Goal: Task Accomplishment & Management: Use online tool/utility

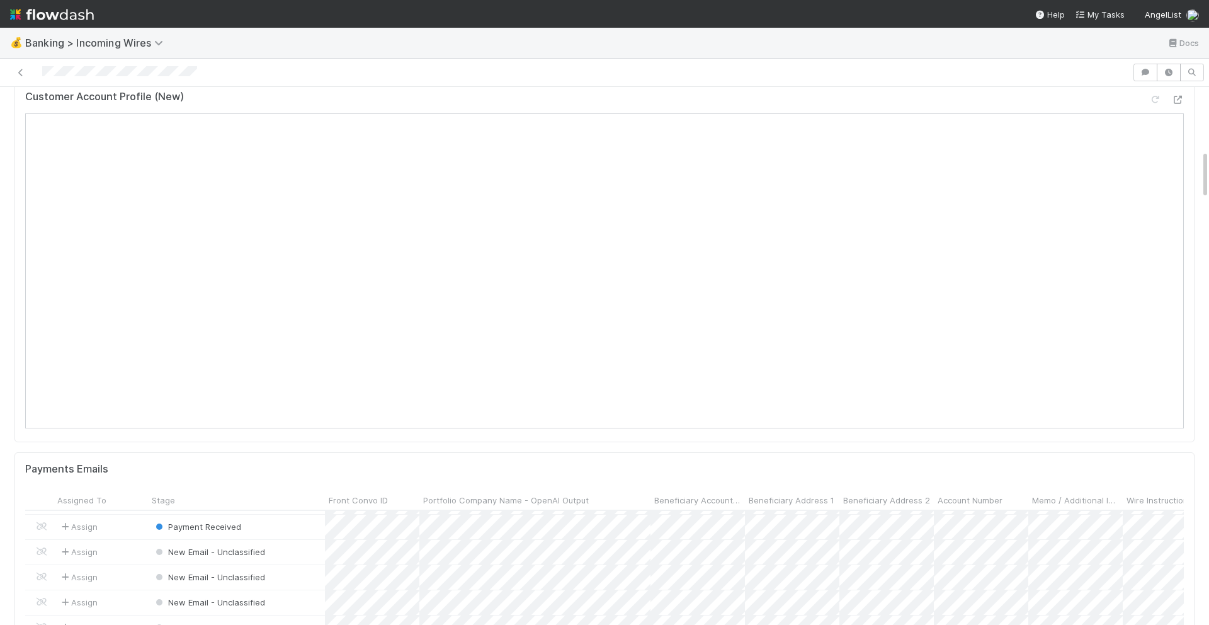
scroll to position [400, 0]
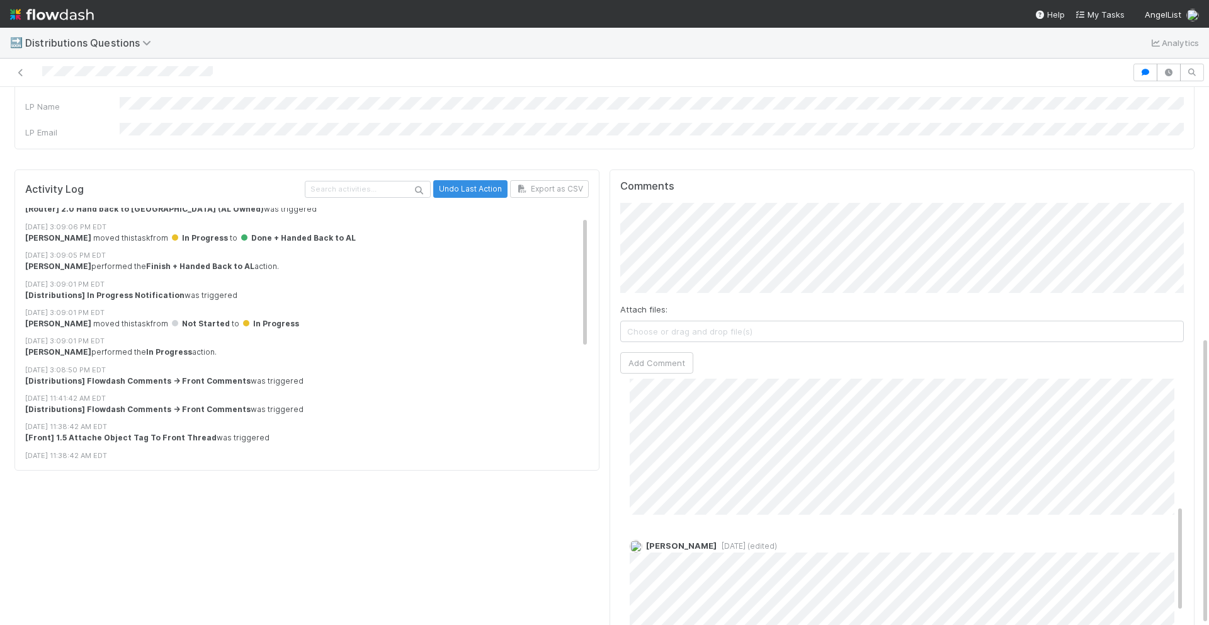
scroll to position [288, 0]
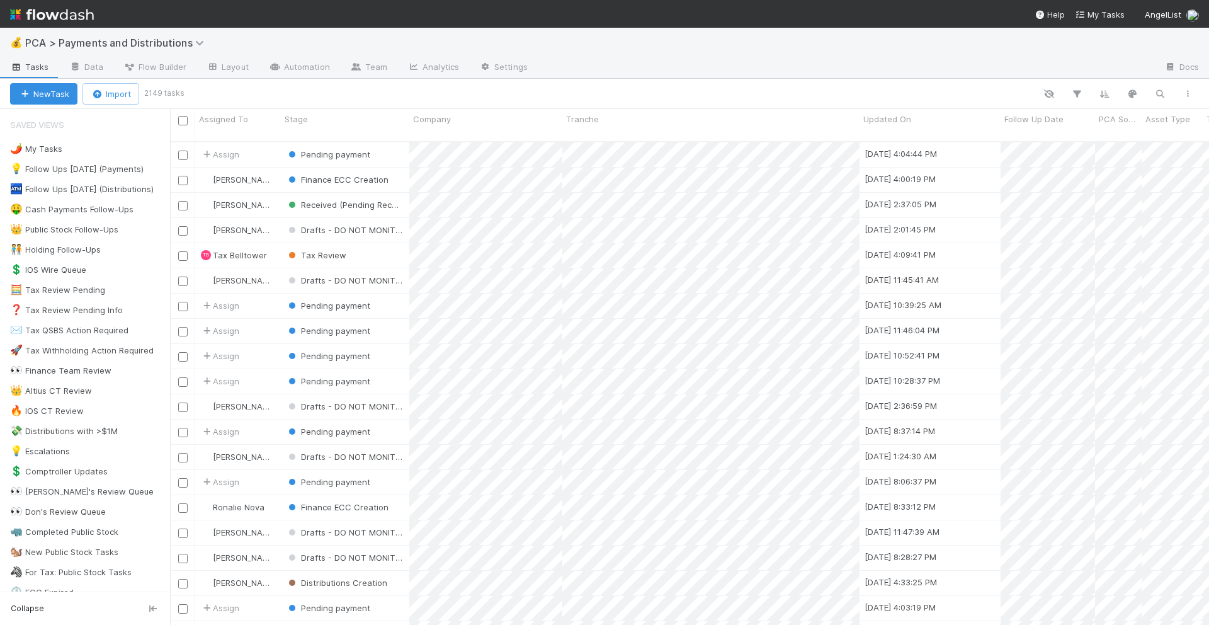
scroll to position [494, 1039]
click at [1151, 96] on button "button" at bounding box center [1160, 94] width 23 height 16
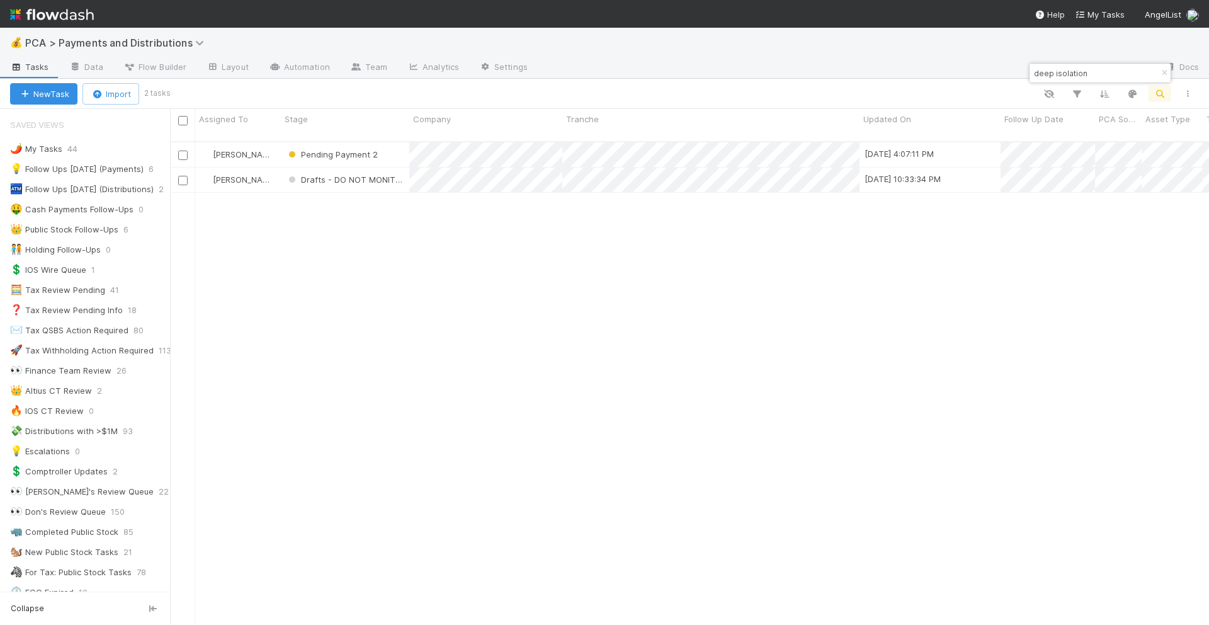
type input "deep isolation"
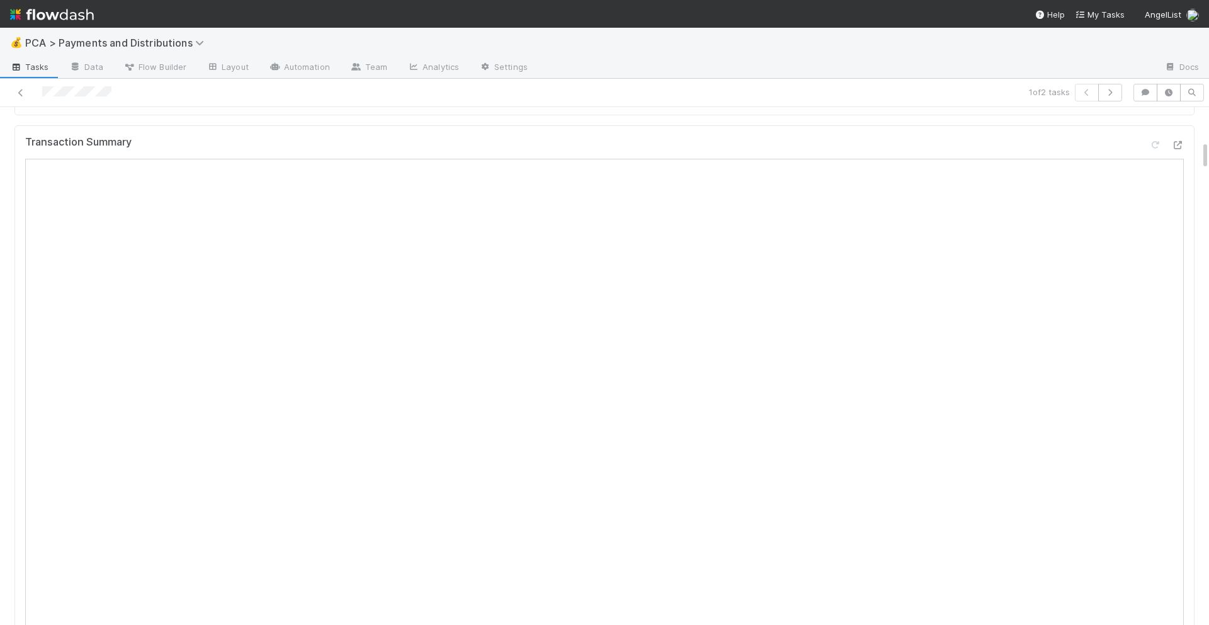
scroll to position [582, 0]
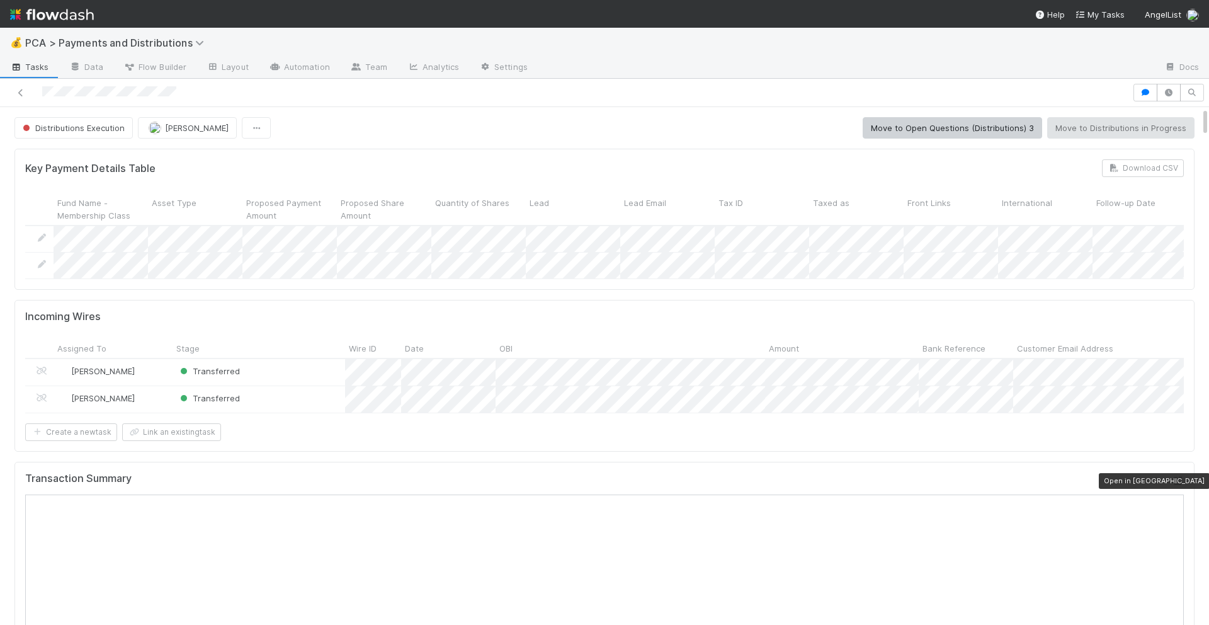
click at [1175, 480] on icon at bounding box center [1178, 481] width 13 height 8
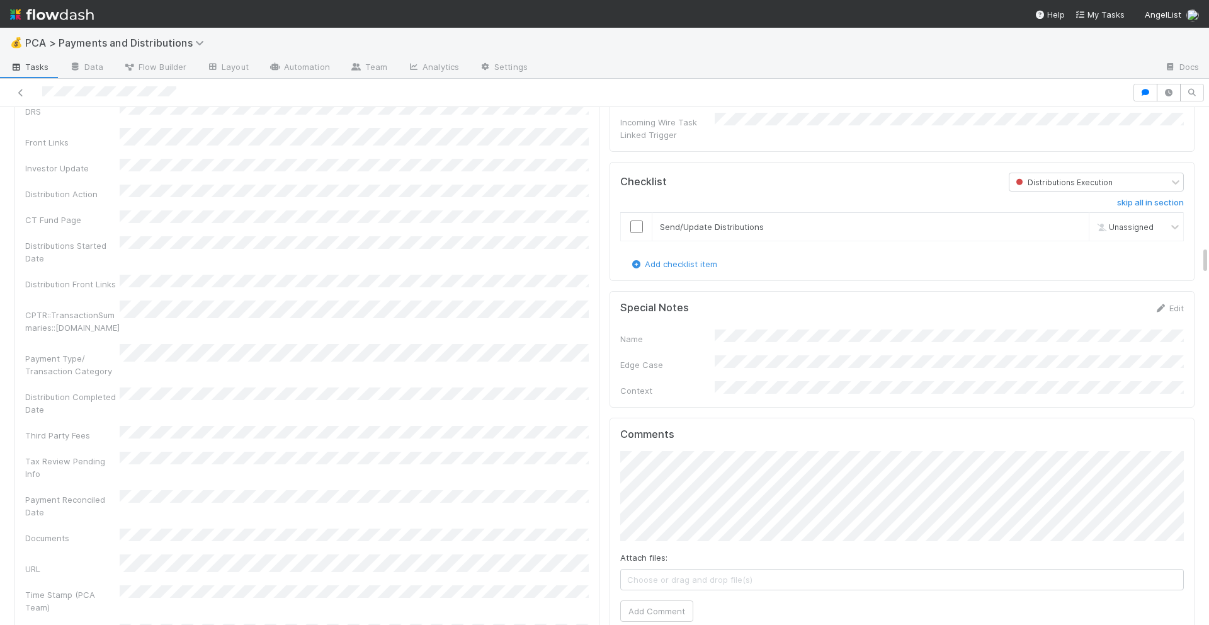
scroll to position [2431, 0]
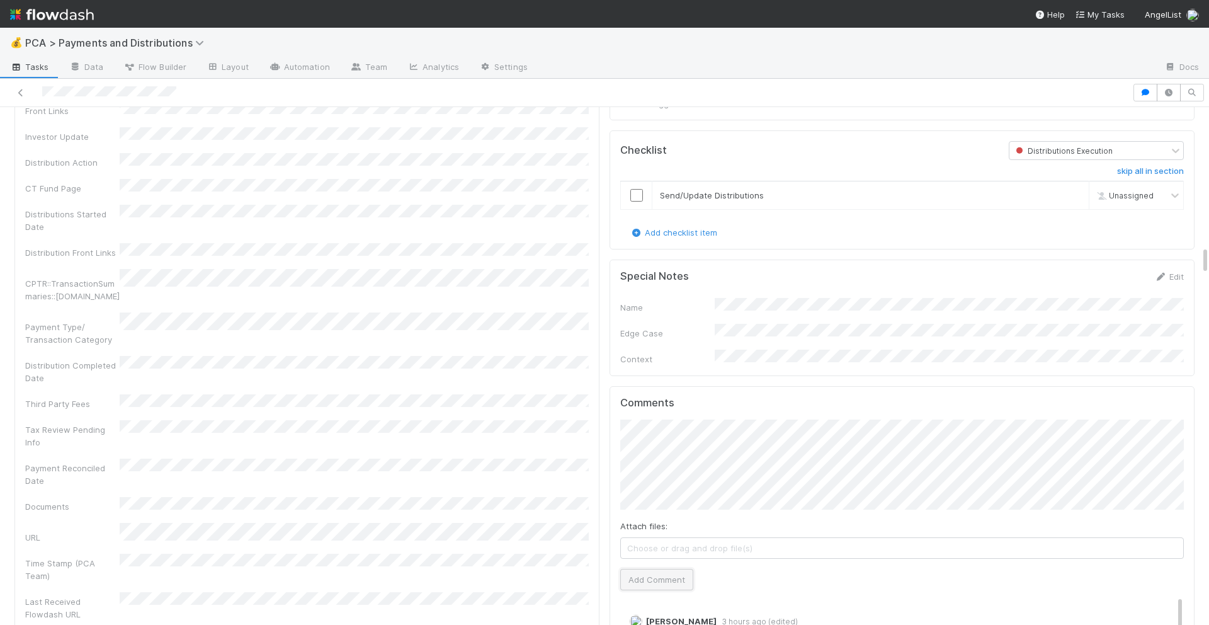
click at [660, 569] on button "Add Comment" at bounding box center [656, 579] width 73 height 21
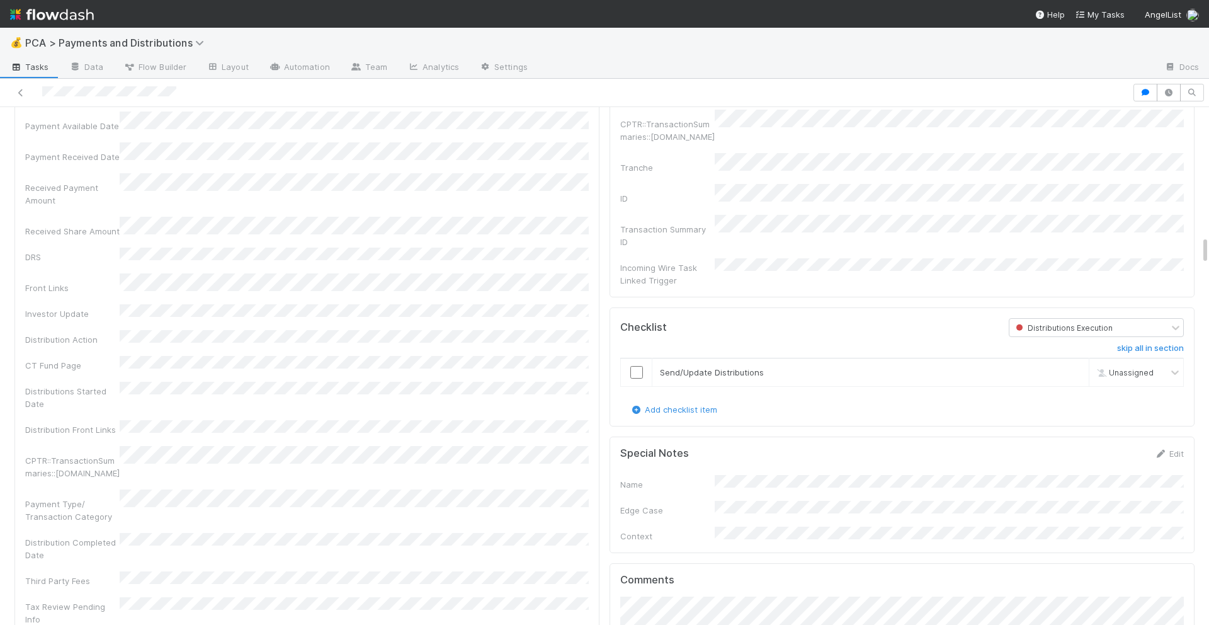
scroll to position [2240, 0]
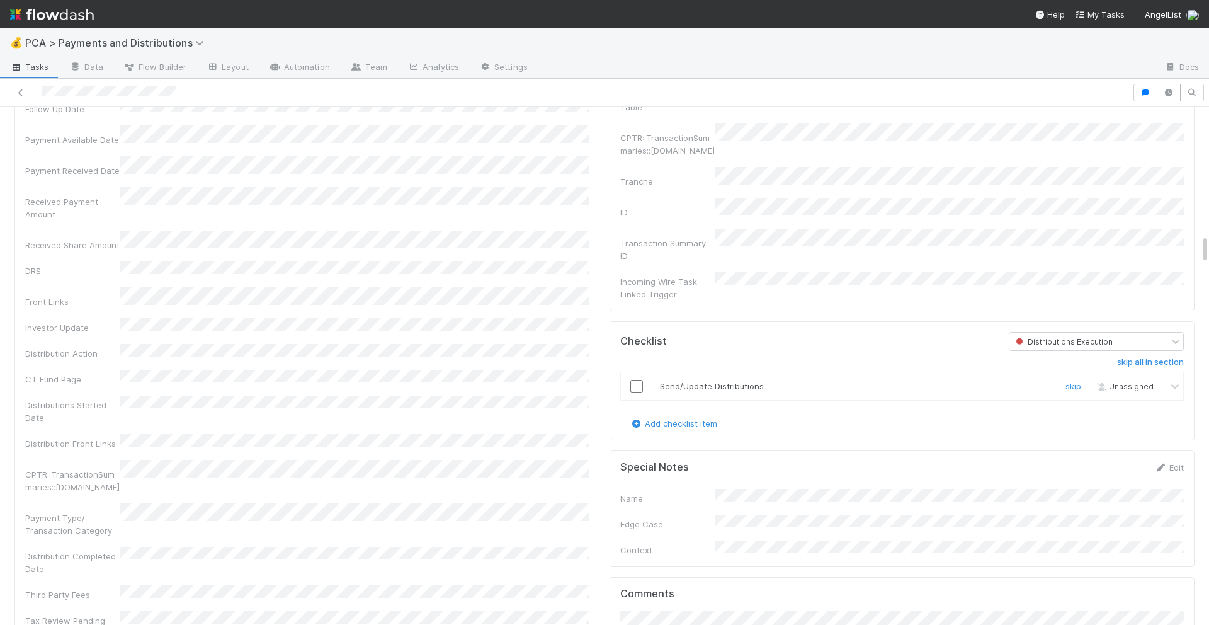
click at [634, 380] on input "checkbox" at bounding box center [636, 386] width 13 height 13
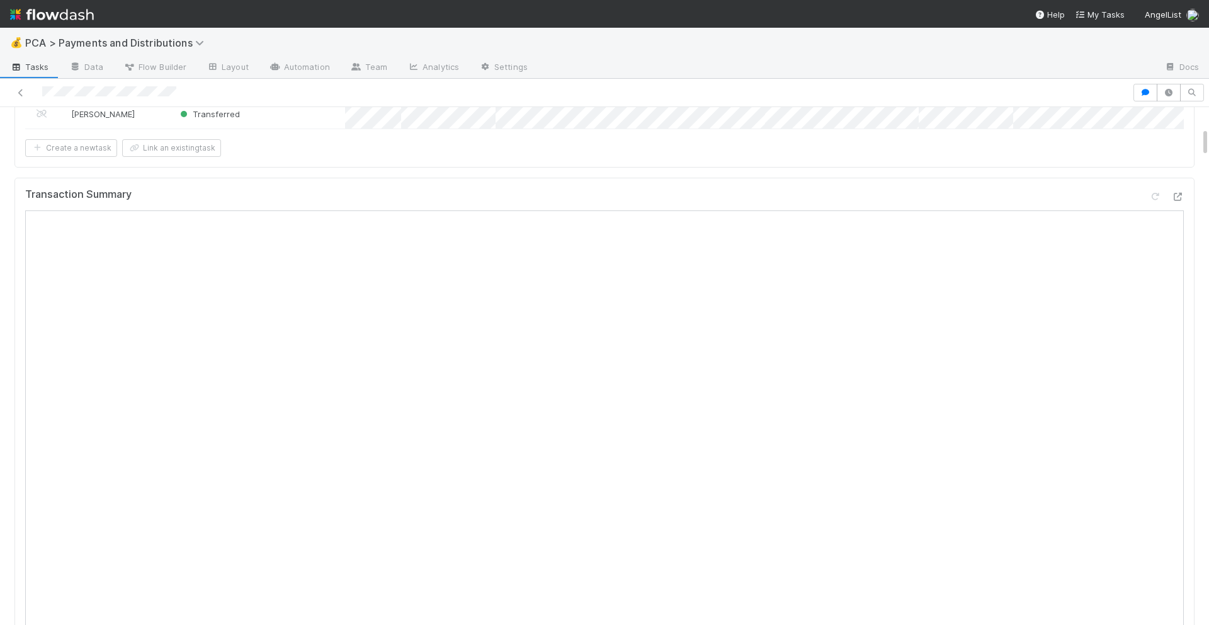
scroll to position [0, 0]
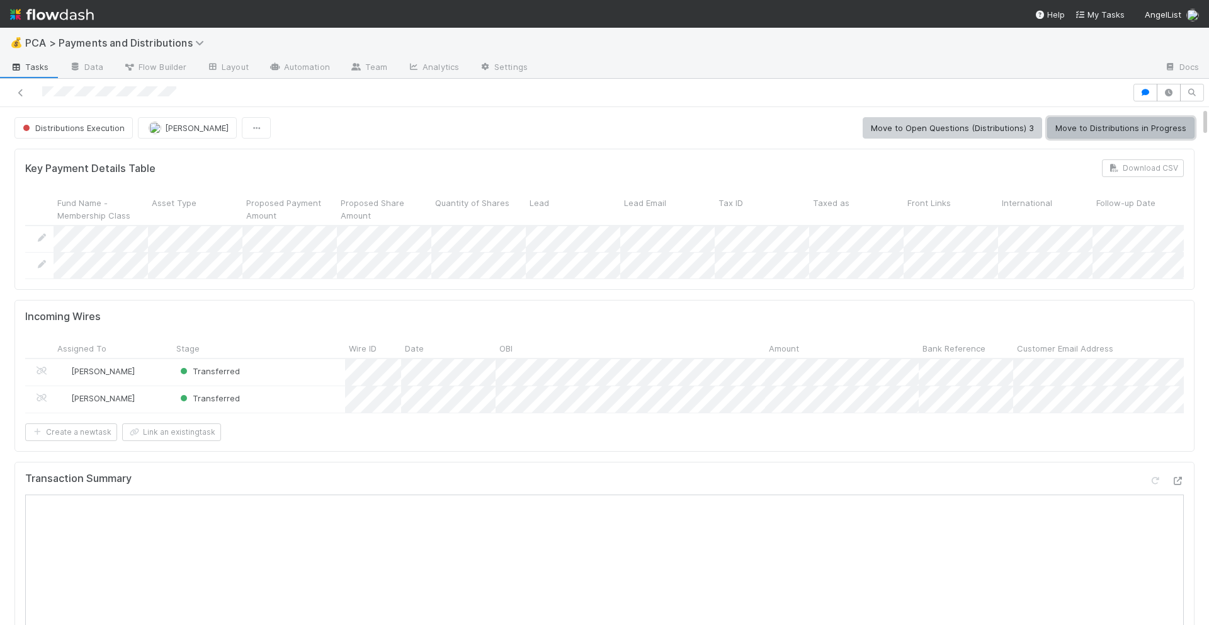
click at [1110, 134] on button "Move to Distributions in Progress" at bounding box center [1120, 127] width 147 height 21
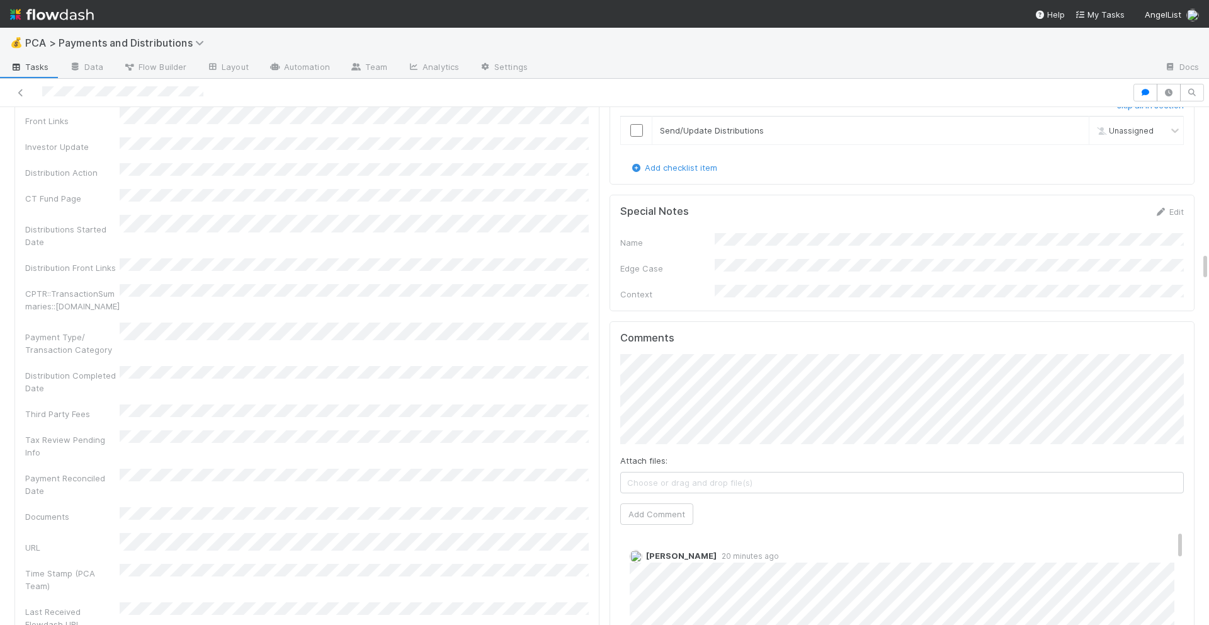
scroll to position [0, 4]
click at [629, 503] on button "Add Comment" at bounding box center [640, 513] width 73 height 21
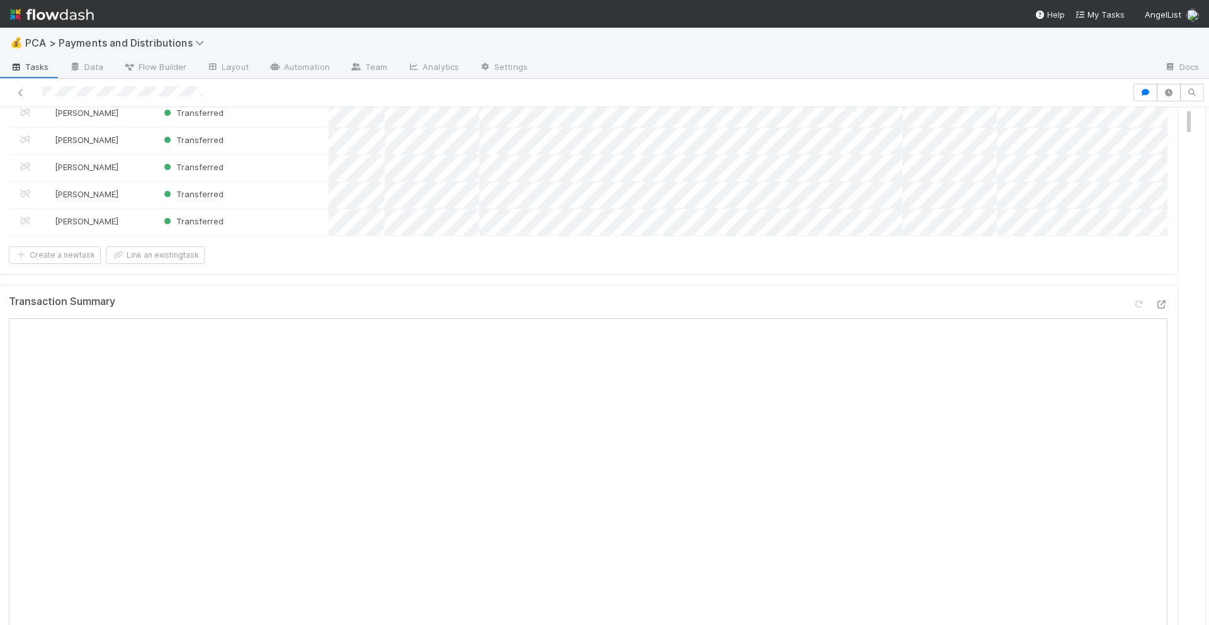
scroll to position [0, 0]
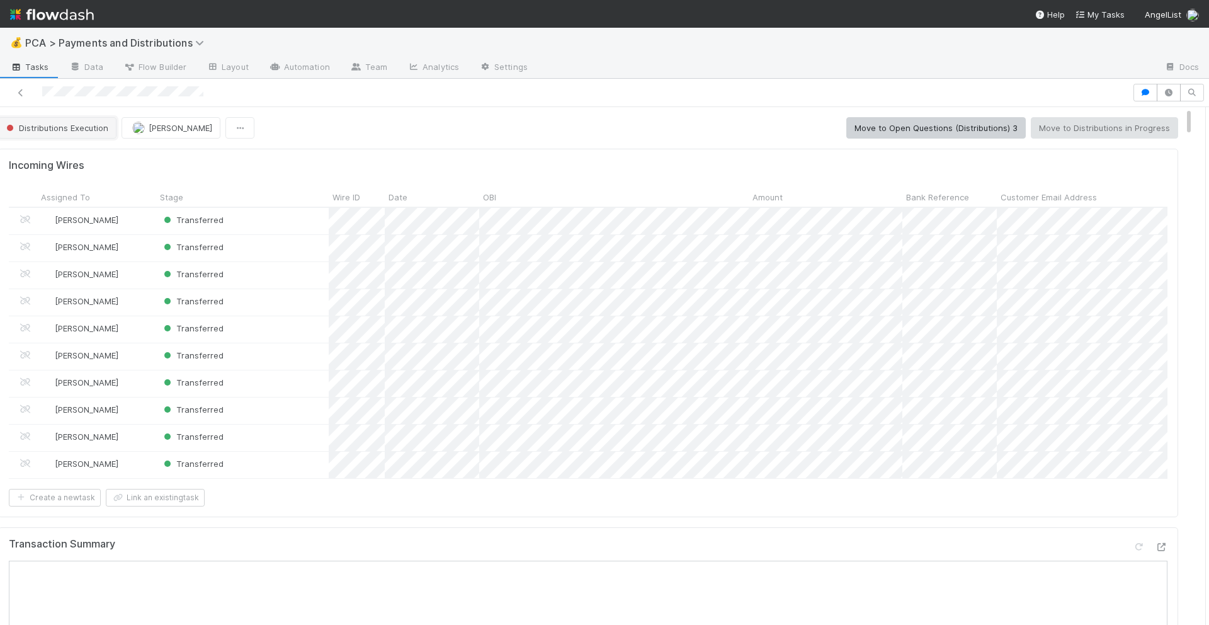
click at [71, 134] on button "Distributions Execution" at bounding box center [57, 127] width 118 height 21
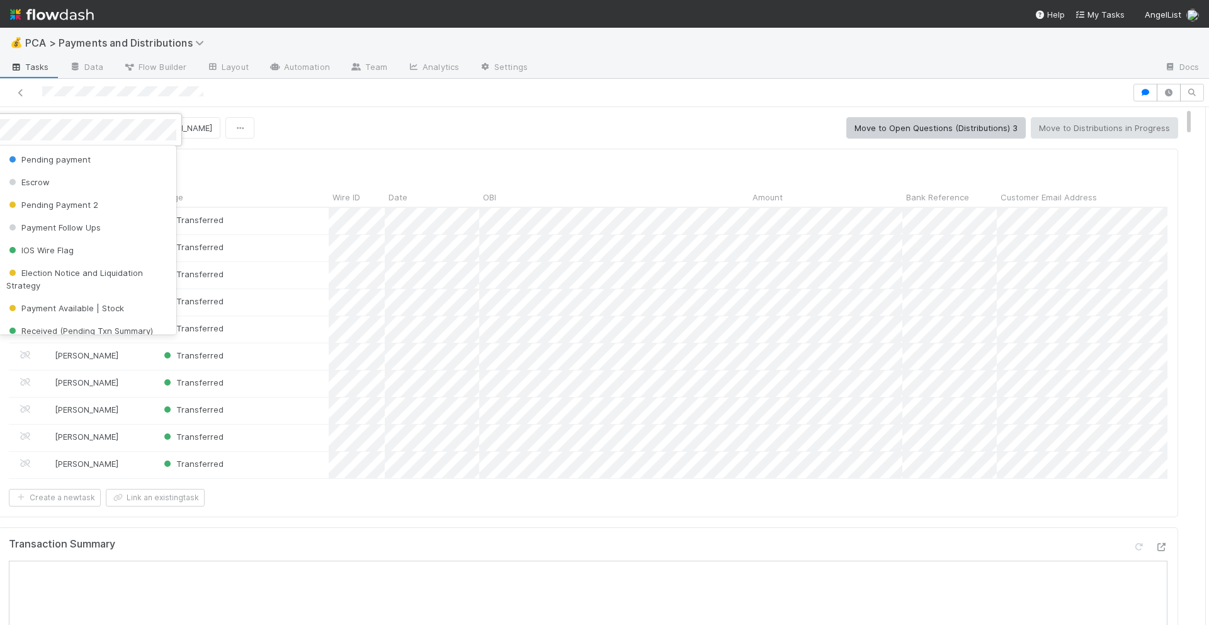
scroll to position [174, 0]
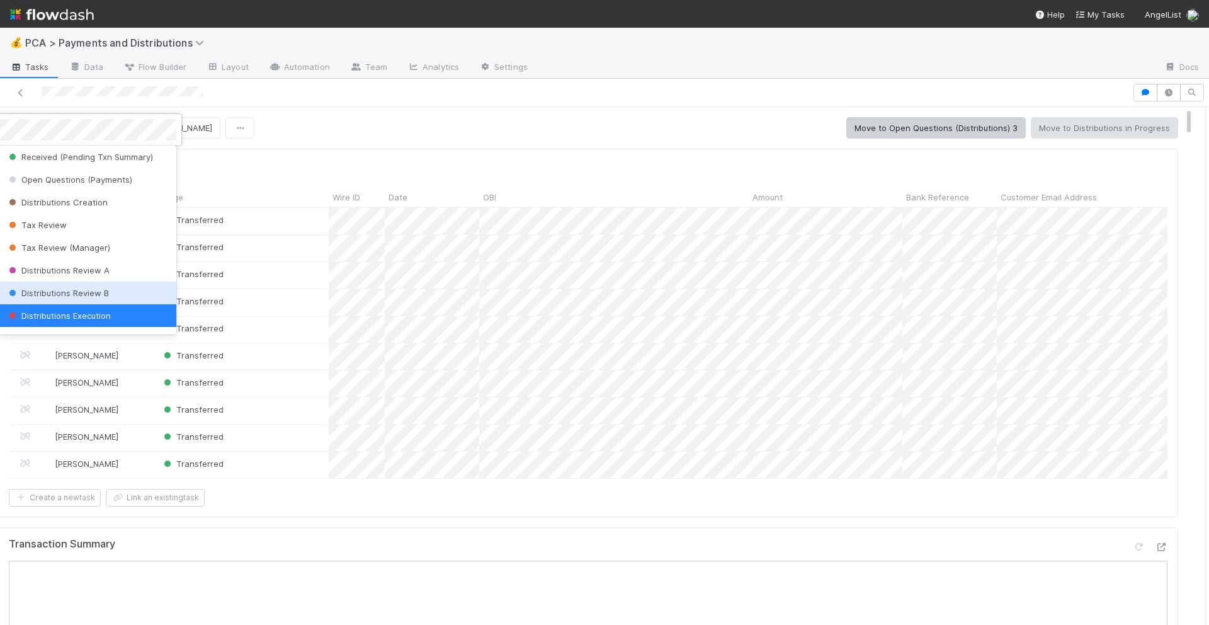
click at [69, 284] on div "Distributions Review B" at bounding box center [88, 293] width 178 height 23
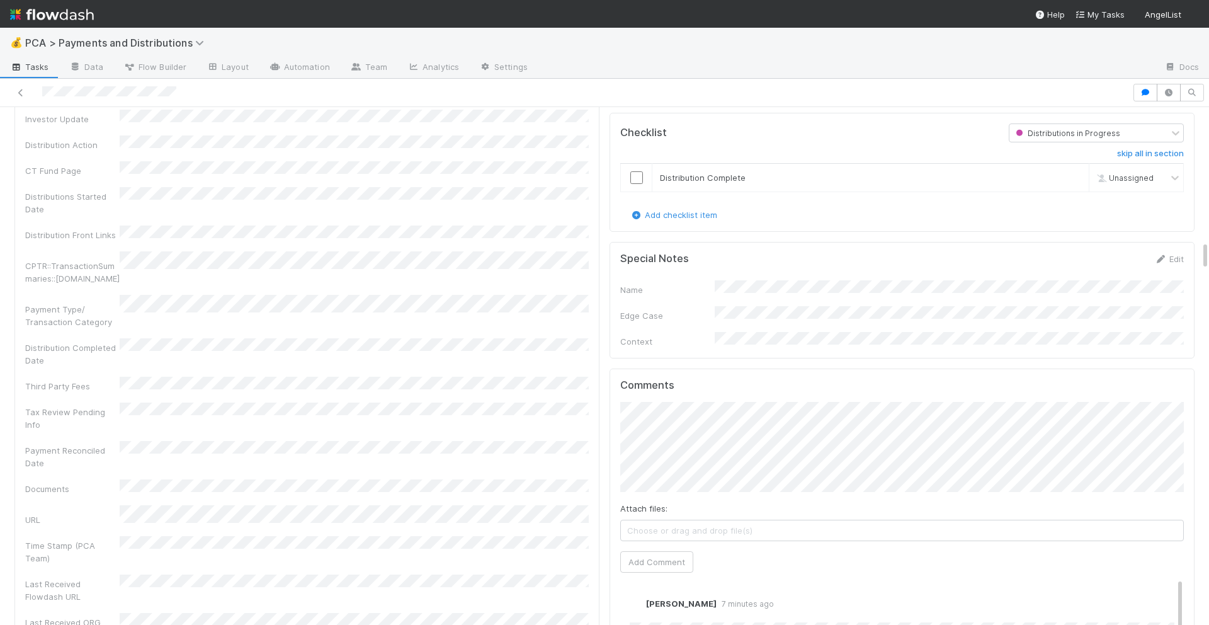
scroll to position [2743, 0]
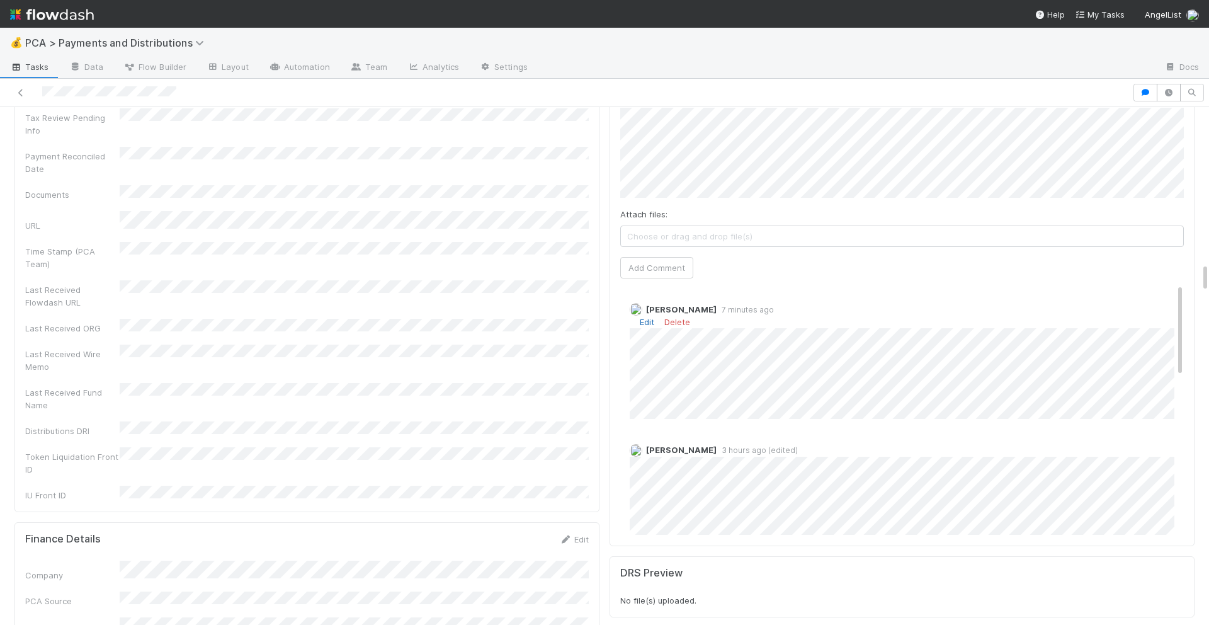
click at [640, 317] on link "Edit" at bounding box center [647, 322] width 14 height 10
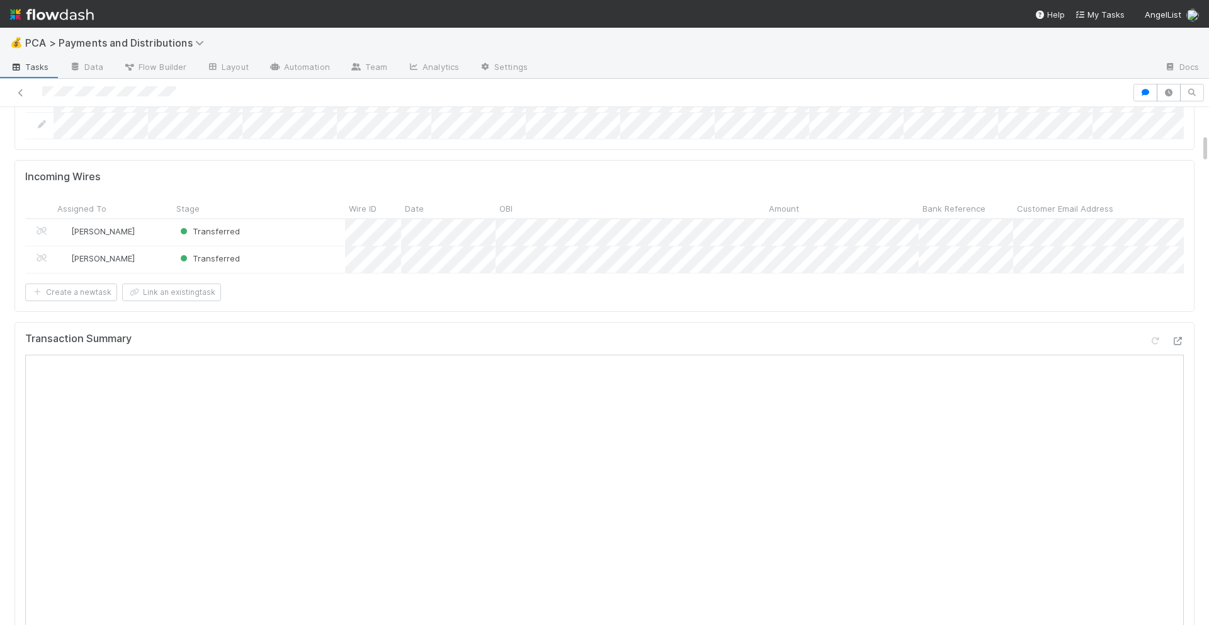
scroll to position [0, 0]
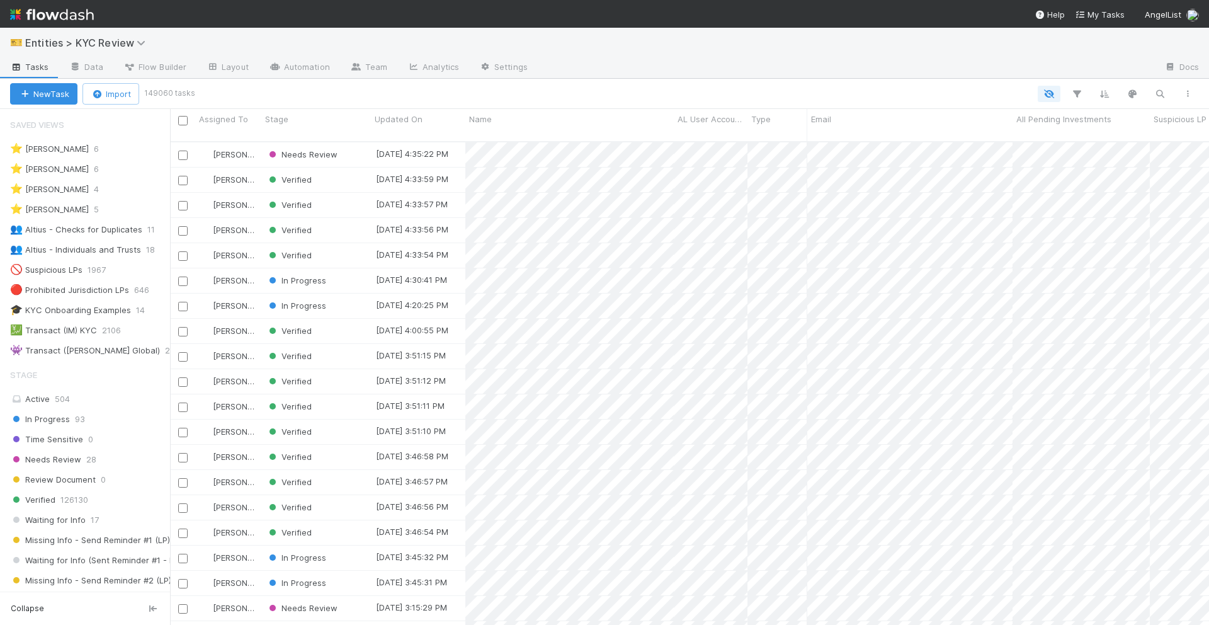
scroll to position [494, 1039]
click at [1173, 96] on div "Search Search Search Search Search" at bounding box center [697, 94] width 1009 height 16
click at [1166, 96] on icon "button" at bounding box center [1160, 93] width 13 height 11
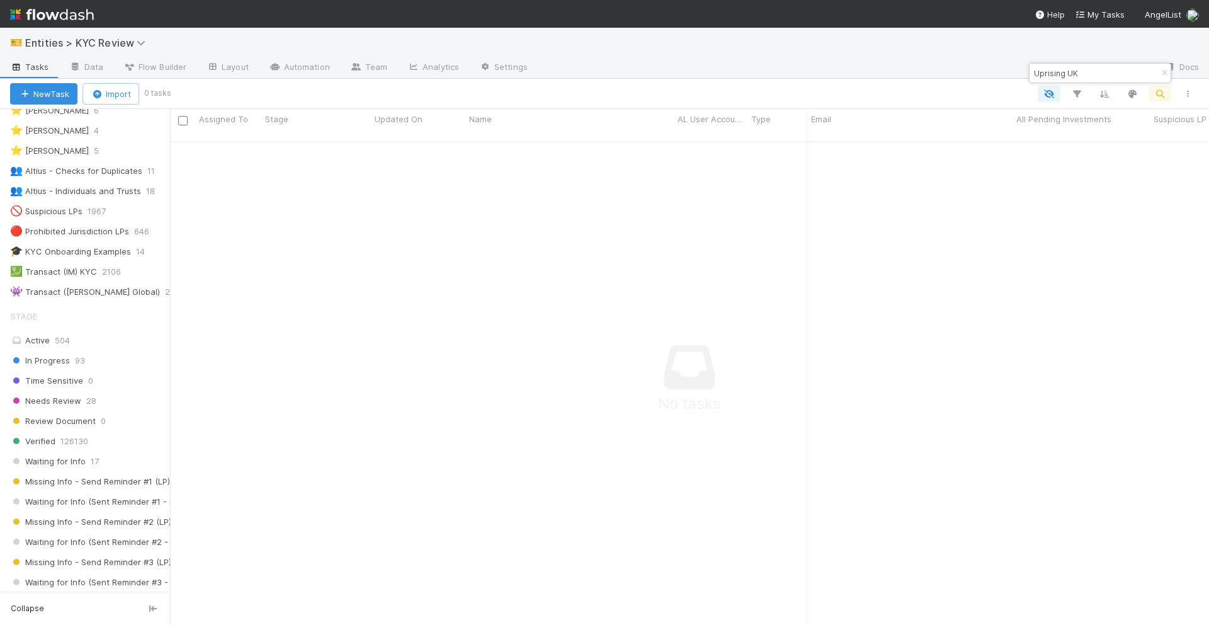
scroll to position [59, 0]
click at [1064, 69] on input "Uprising UK" at bounding box center [1095, 73] width 126 height 15
paste input "Caroline Casey"
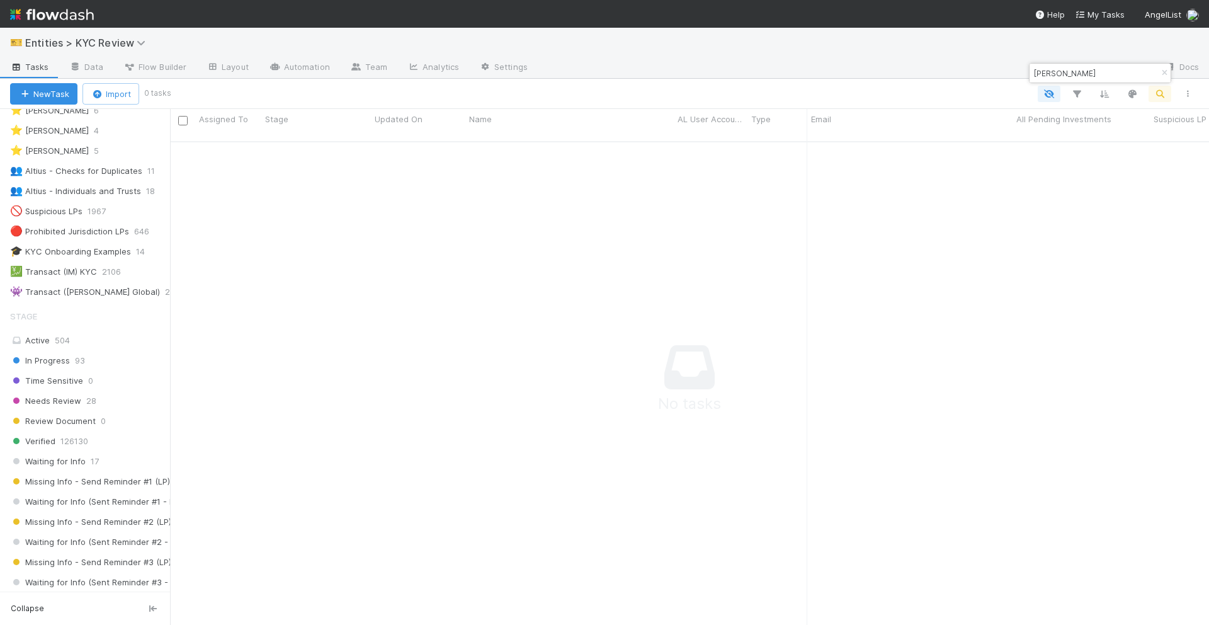
scroll to position [1, 1]
click at [1053, 72] on input "Caroline Case" at bounding box center [1095, 73] width 126 height 15
paste input "b349231004ca4b71b2623867fcfafad2"
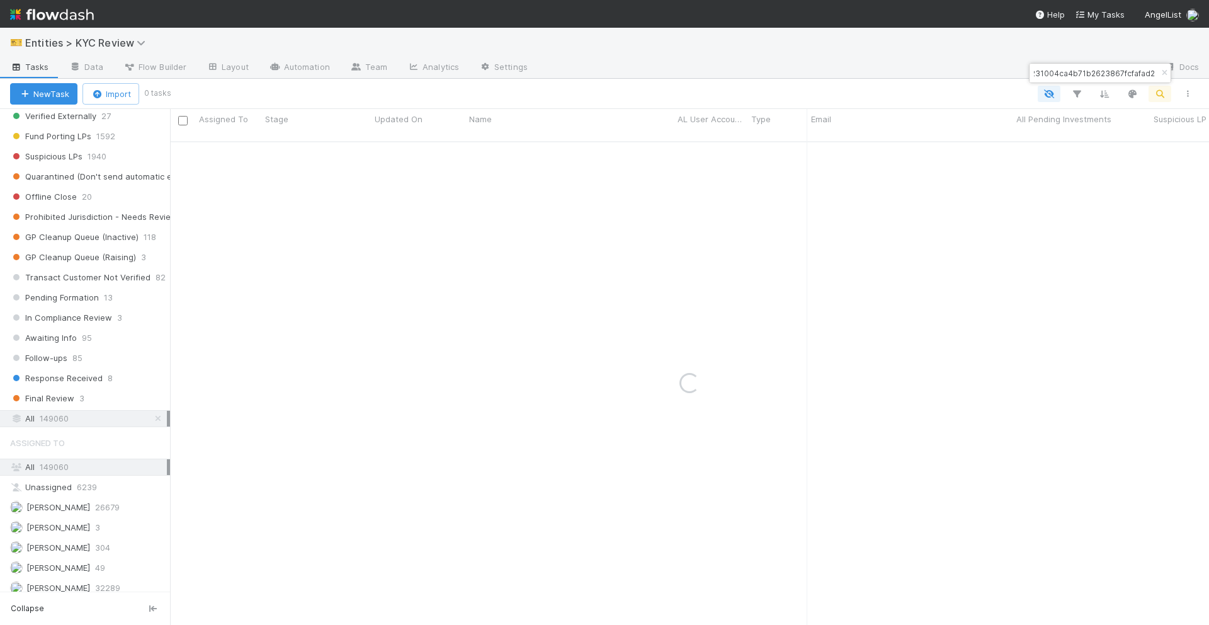
scroll to position [750, 0]
type input "b349231004ca4b71b2623867fcfafad2"
click at [55, 412] on span "149060" at bounding box center [54, 415] width 29 height 16
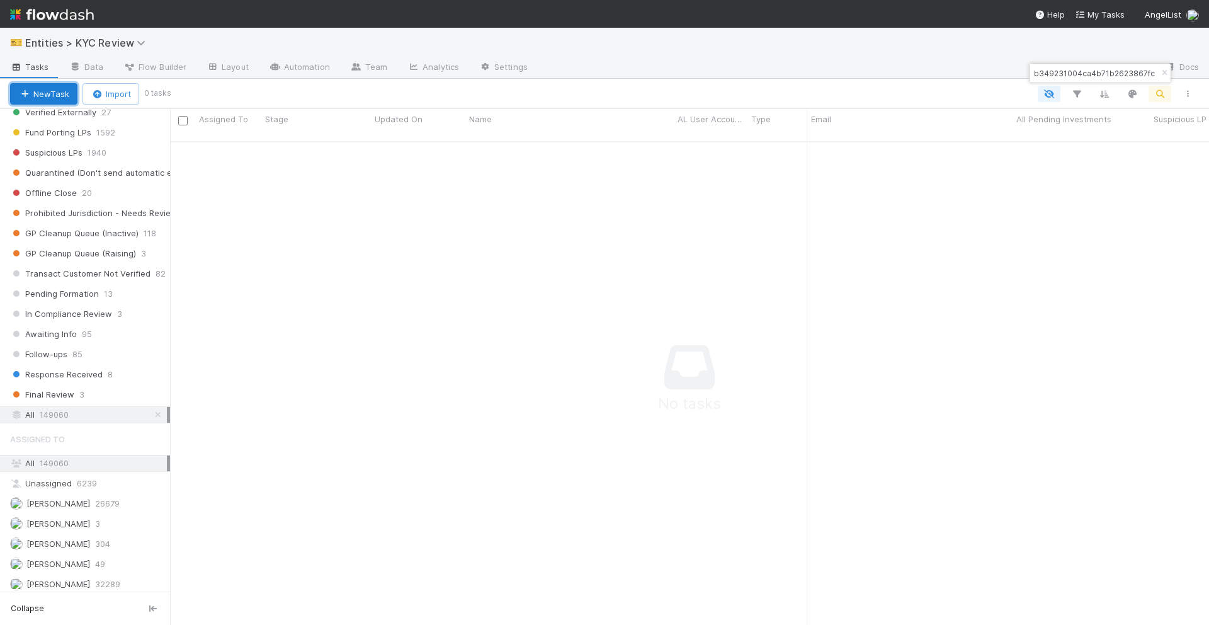
click at [19, 84] on button "New Task" at bounding box center [43, 93] width 67 height 21
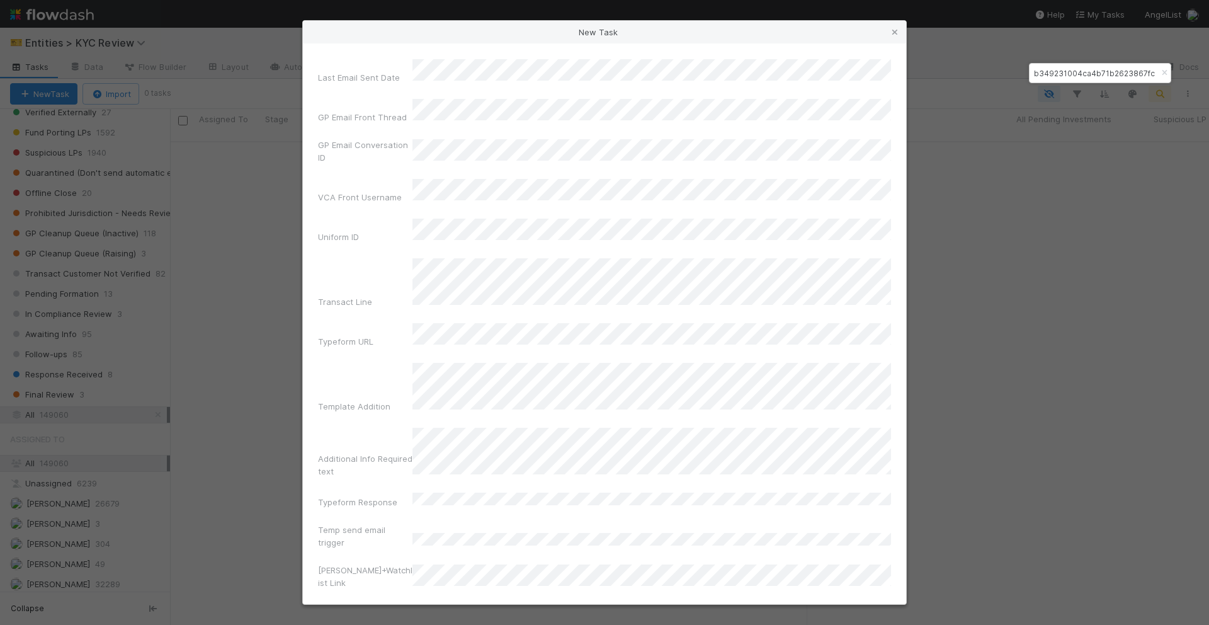
scroll to position [3188, 0]
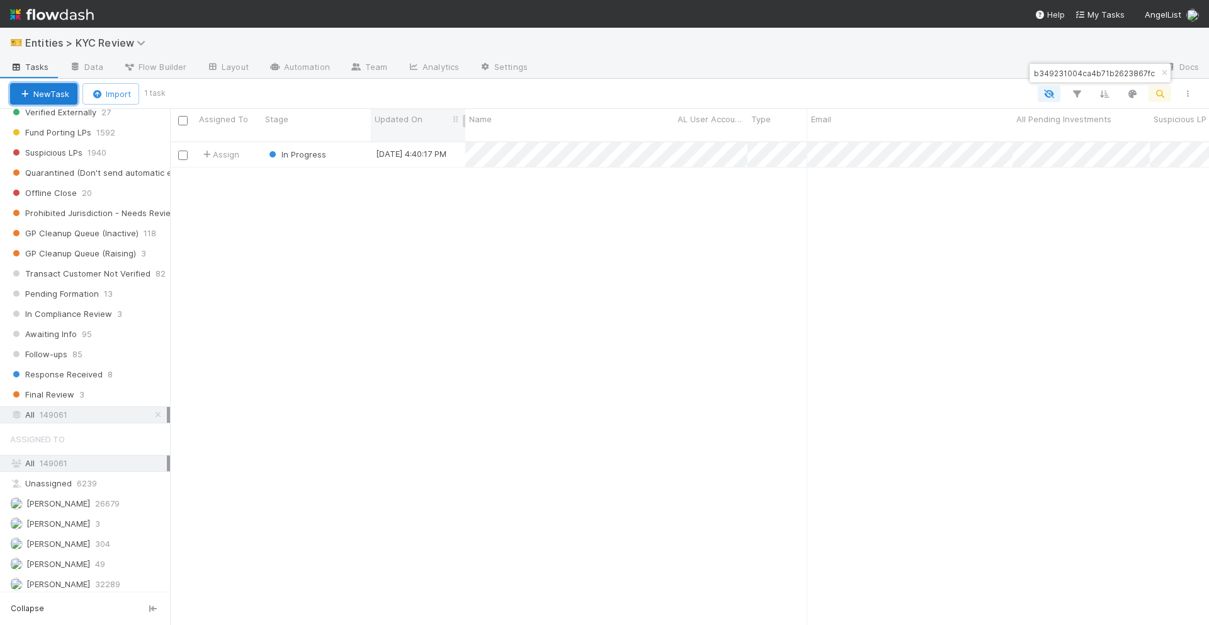
scroll to position [494, 1039]
click at [365, 142] on div "In Progress" at bounding box center [316, 154] width 110 height 25
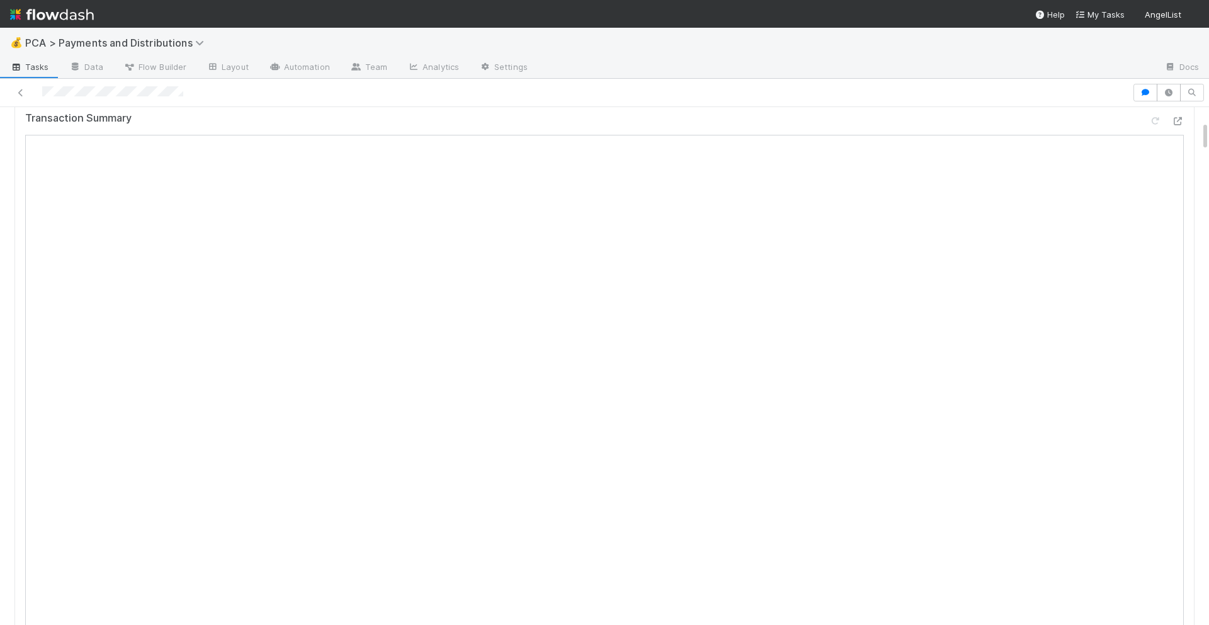
scroll to position [236, 0]
